Goal: Navigation & Orientation: Find specific page/section

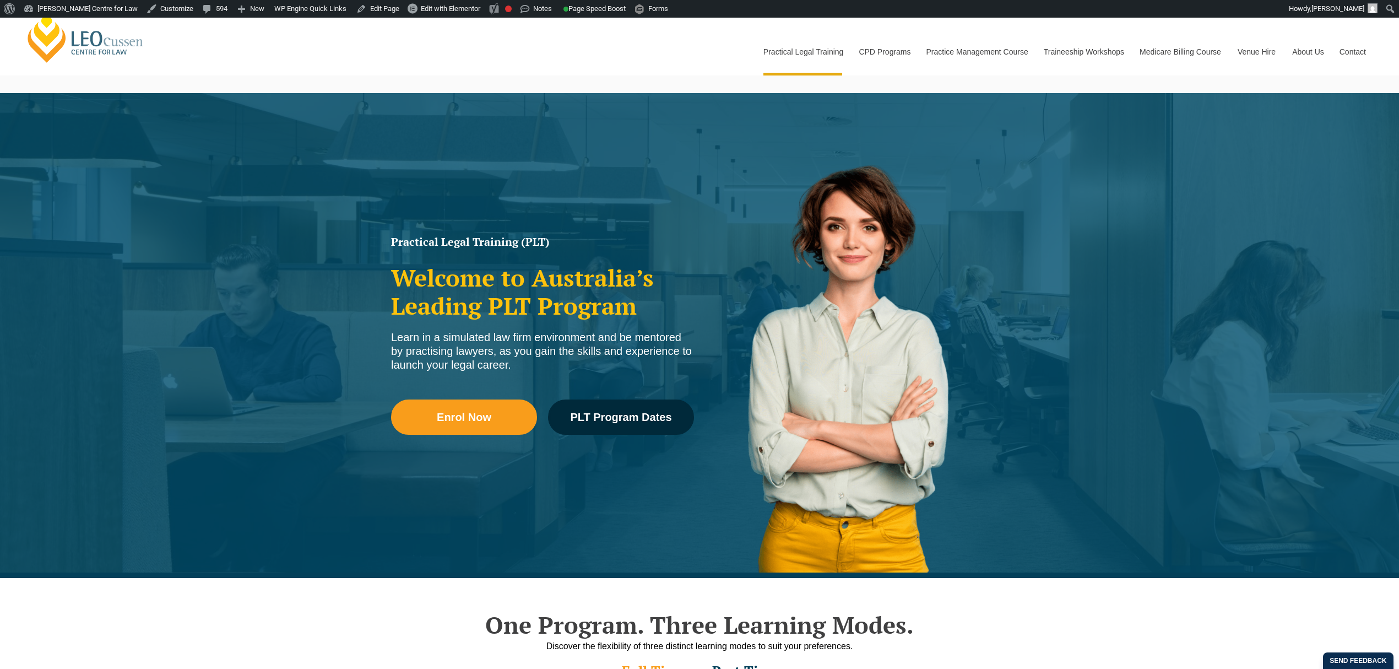
click at [123, 58] on link "[PERSON_NAME] Centre for Law" at bounding box center [86, 38] width 122 height 52
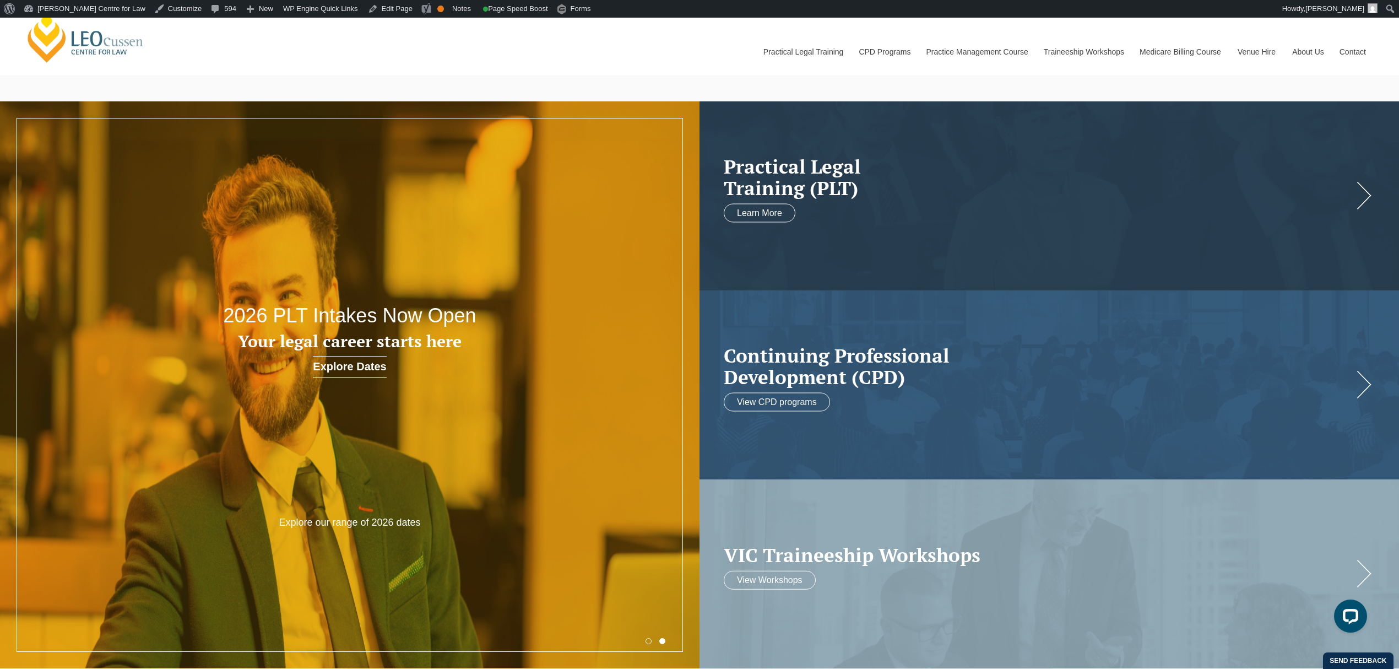
click at [649, 640] on button "1" at bounding box center [649, 641] width 6 height 6
click at [664, 640] on button "2" at bounding box center [662, 641] width 6 height 6
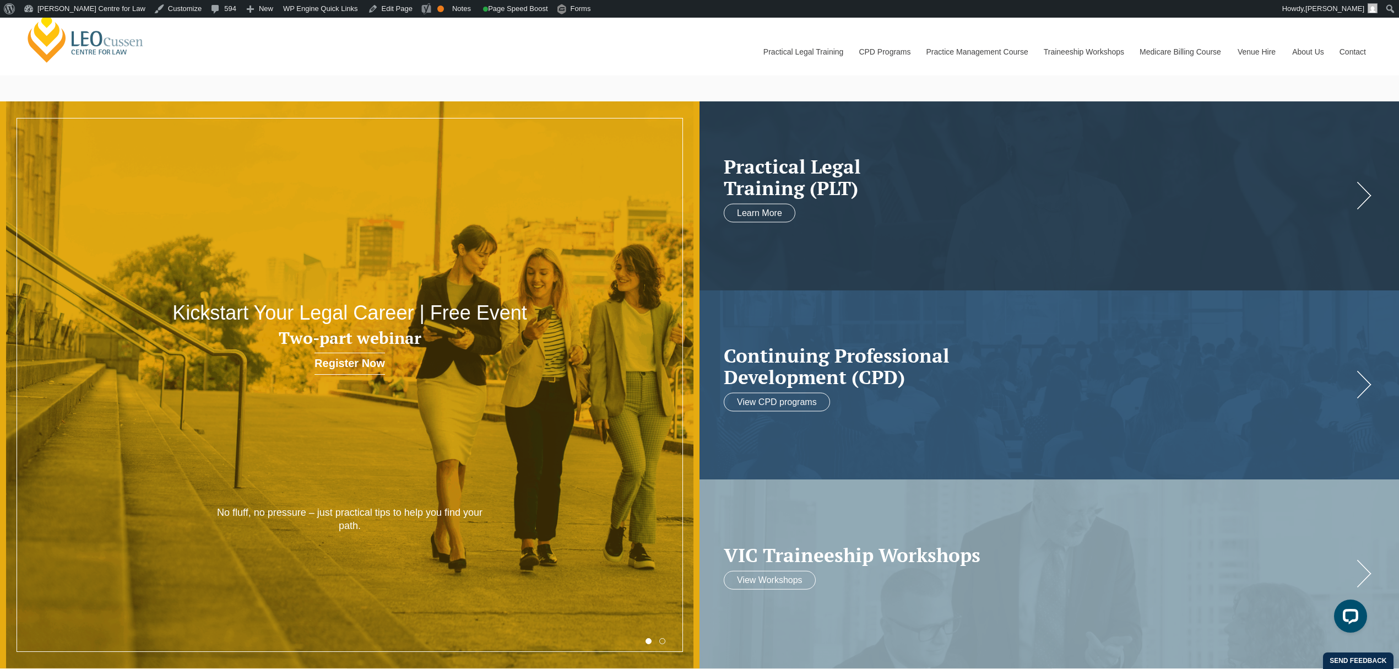
click at [661, 642] on button "2" at bounding box center [662, 641] width 6 height 6
click at [649, 641] on button "1" at bounding box center [649, 641] width 6 height 6
